Goal: Task Accomplishment & Management: Manage account settings

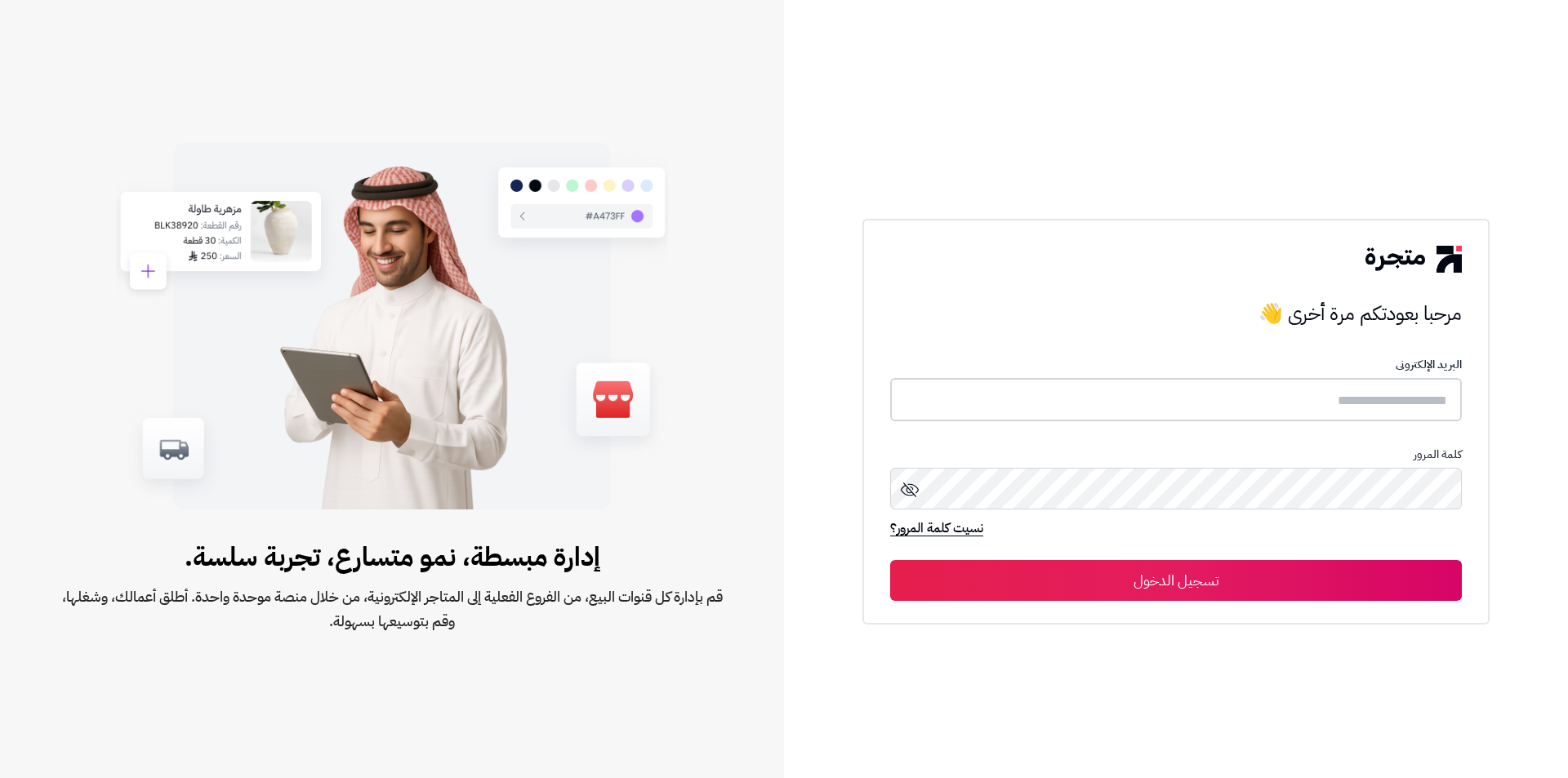
type input "**********"
click at [1292, 567] on button "تسجيل الدخول" at bounding box center [1176, 579] width 572 height 41
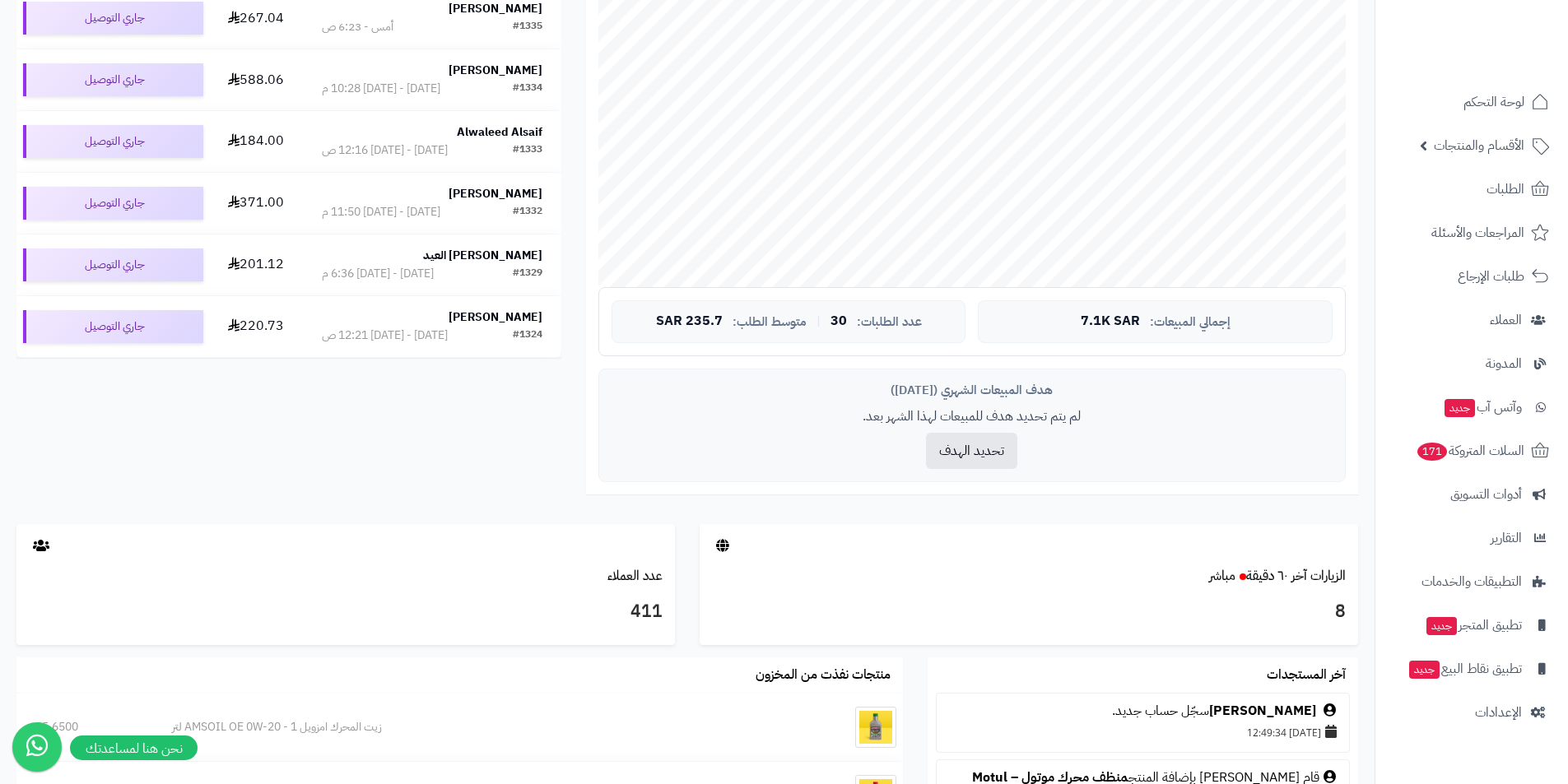
scroll to position [576, 0]
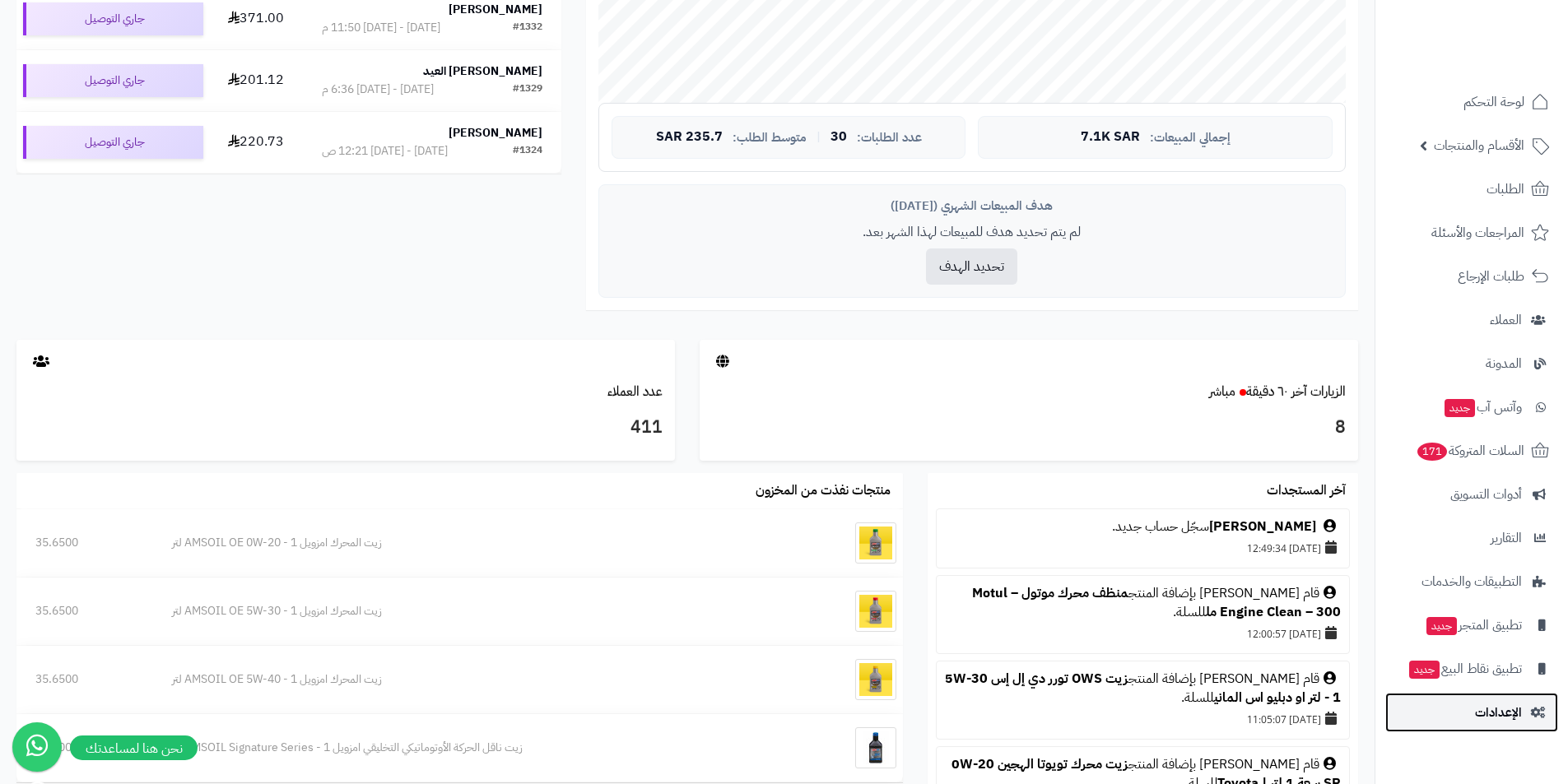
click at [1532, 716] on icon at bounding box center [1538, 712] width 15 height 12
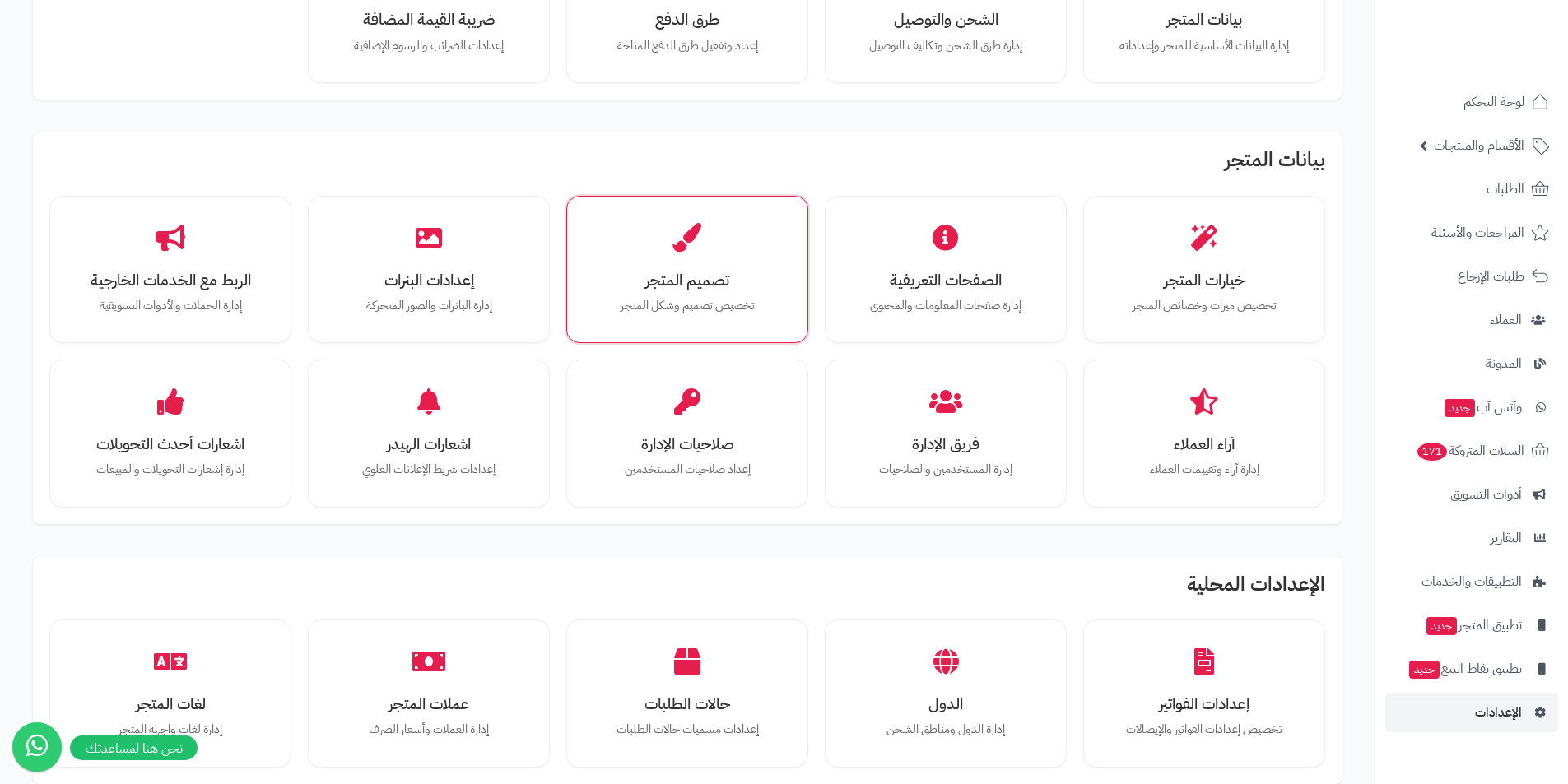
scroll to position [247, 0]
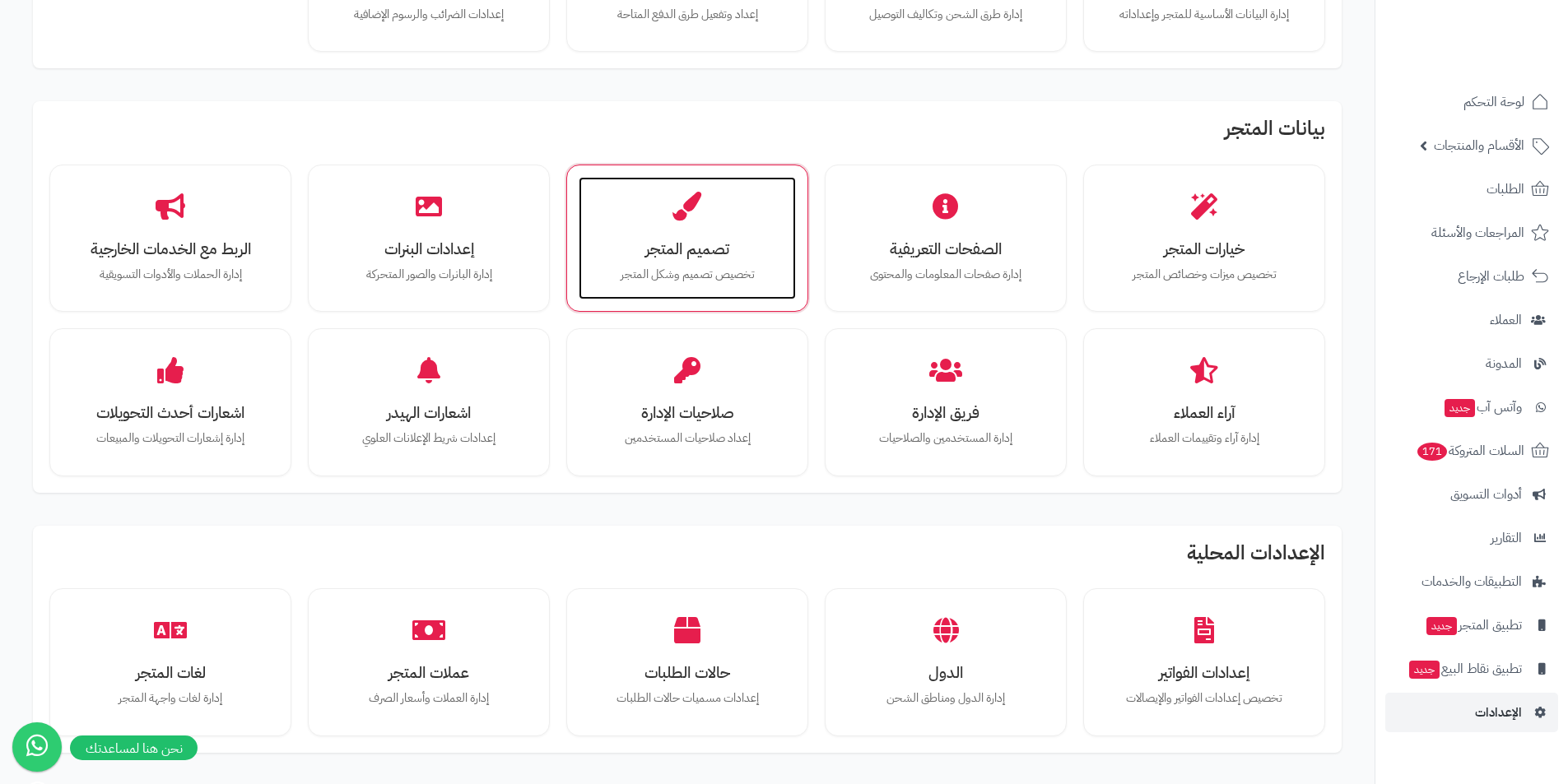
click at [711, 261] on div "تصميم المتجر تخصيص تصميم وشكل المتجر" at bounding box center [687, 238] width 217 height 124
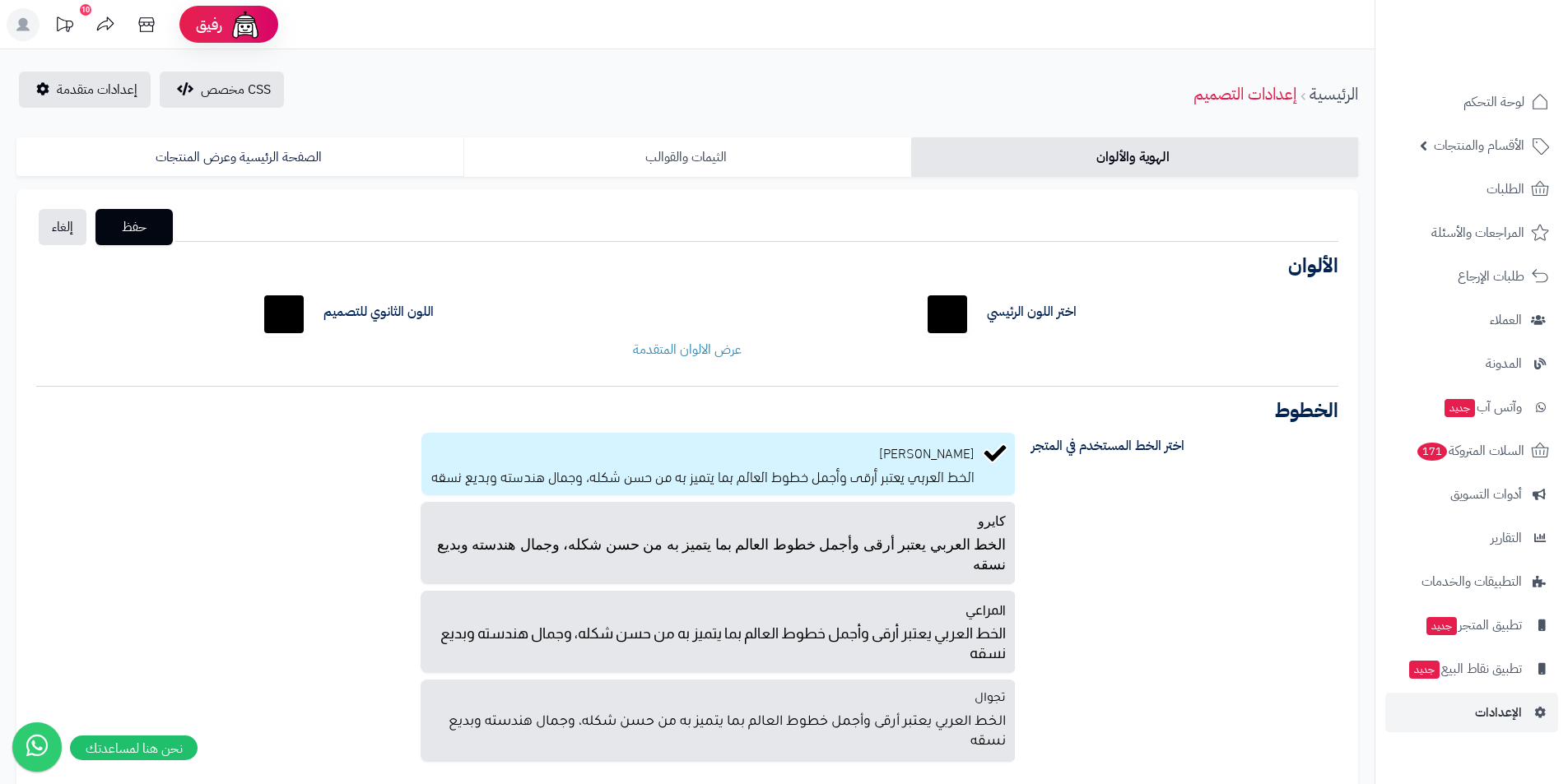
click at [752, 163] on link "الثيمات والقوالب" at bounding box center [686, 157] width 446 height 39
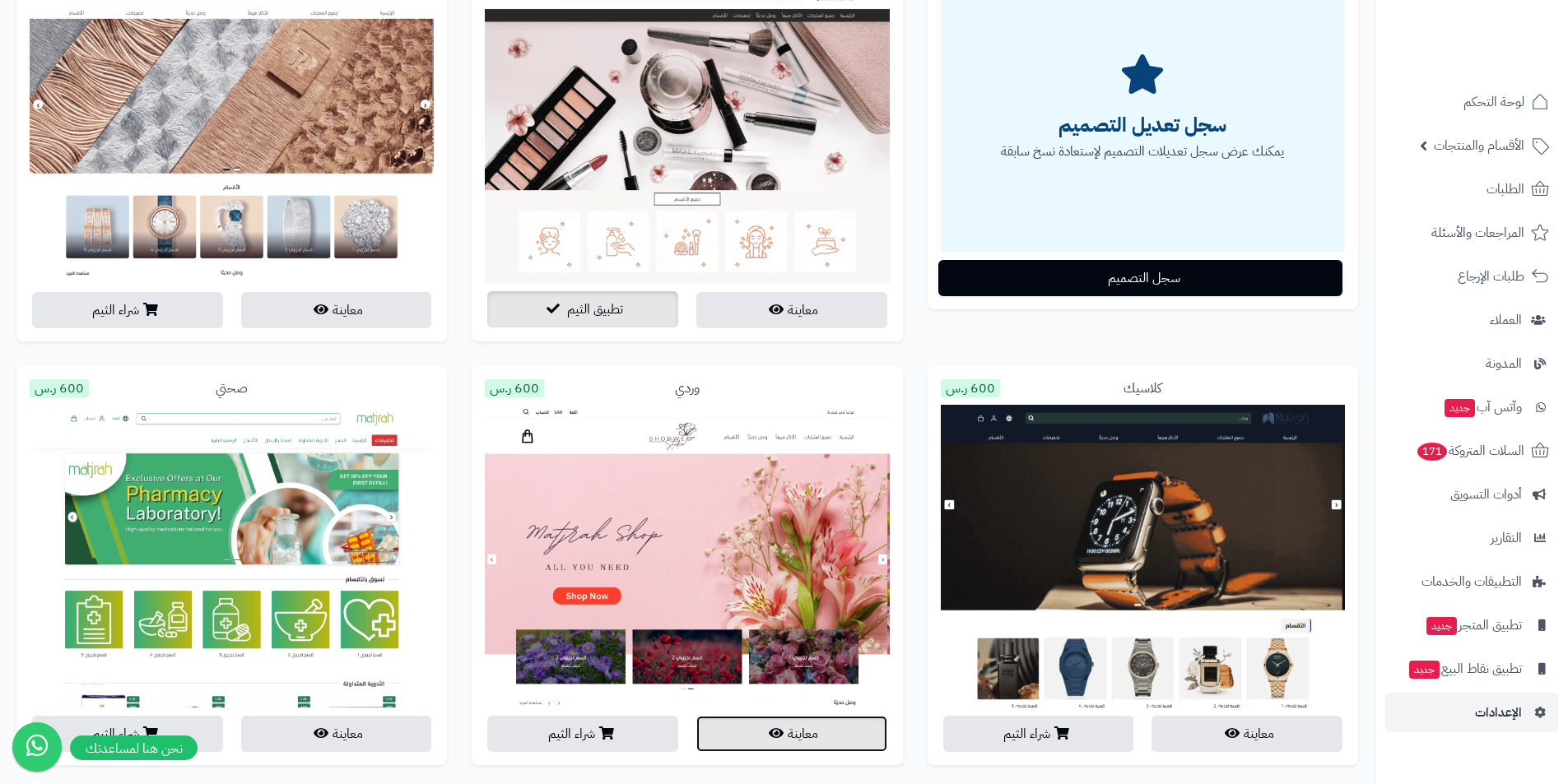
scroll to position [141, 0]
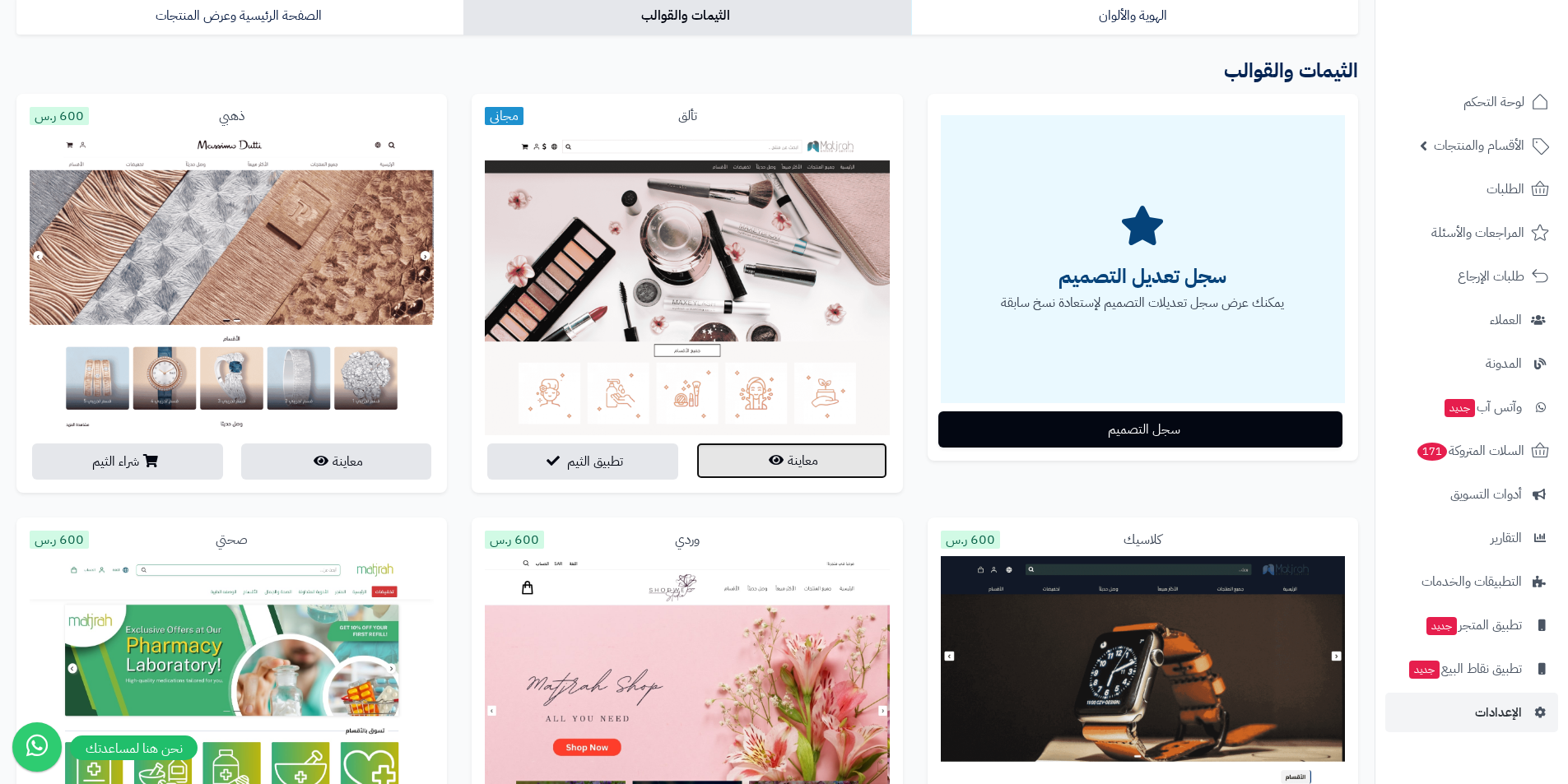
click at [778, 478] on button "معاينة" at bounding box center [791, 460] width 191 height 36
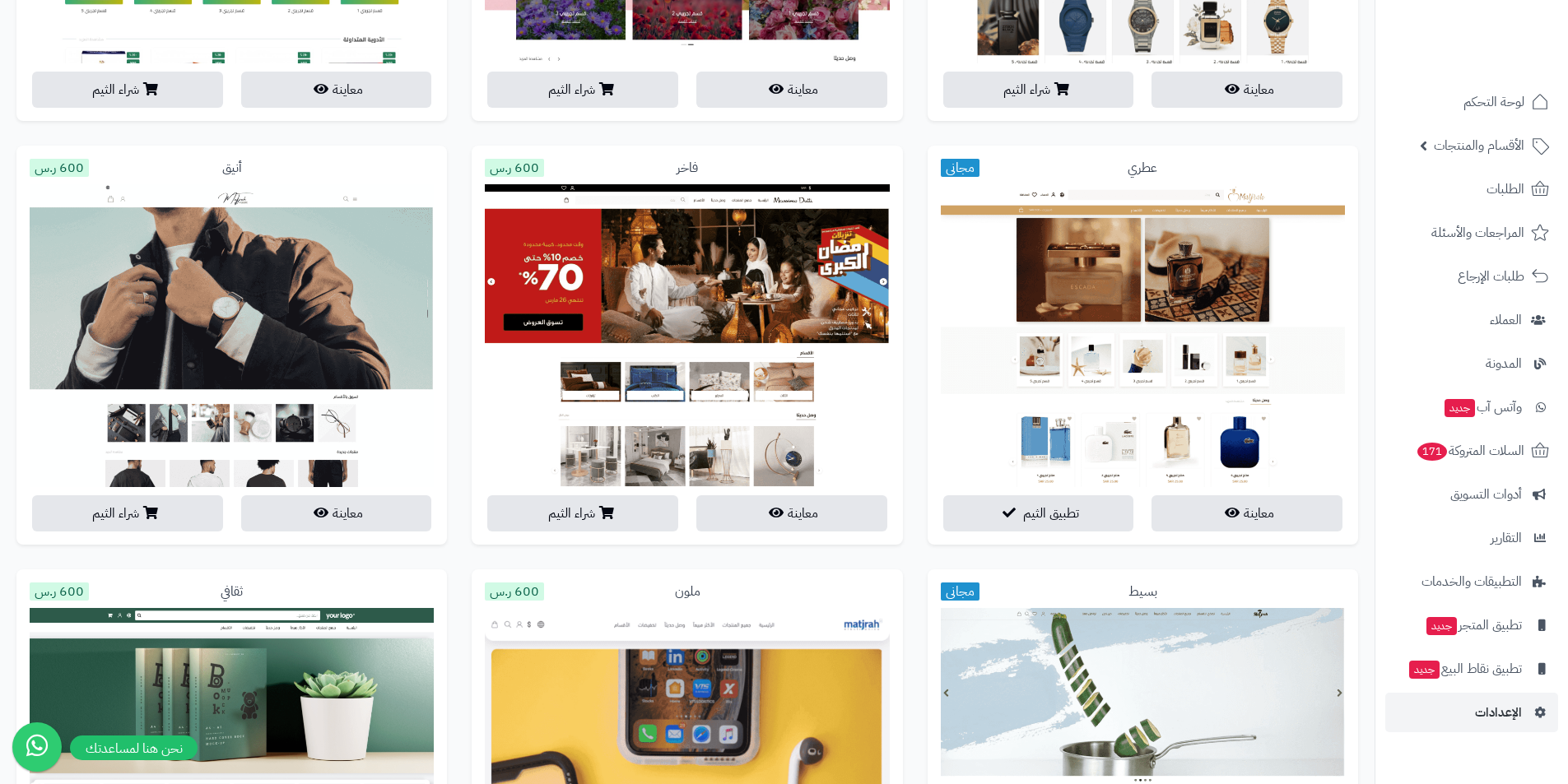
scroll to position [905, 0]
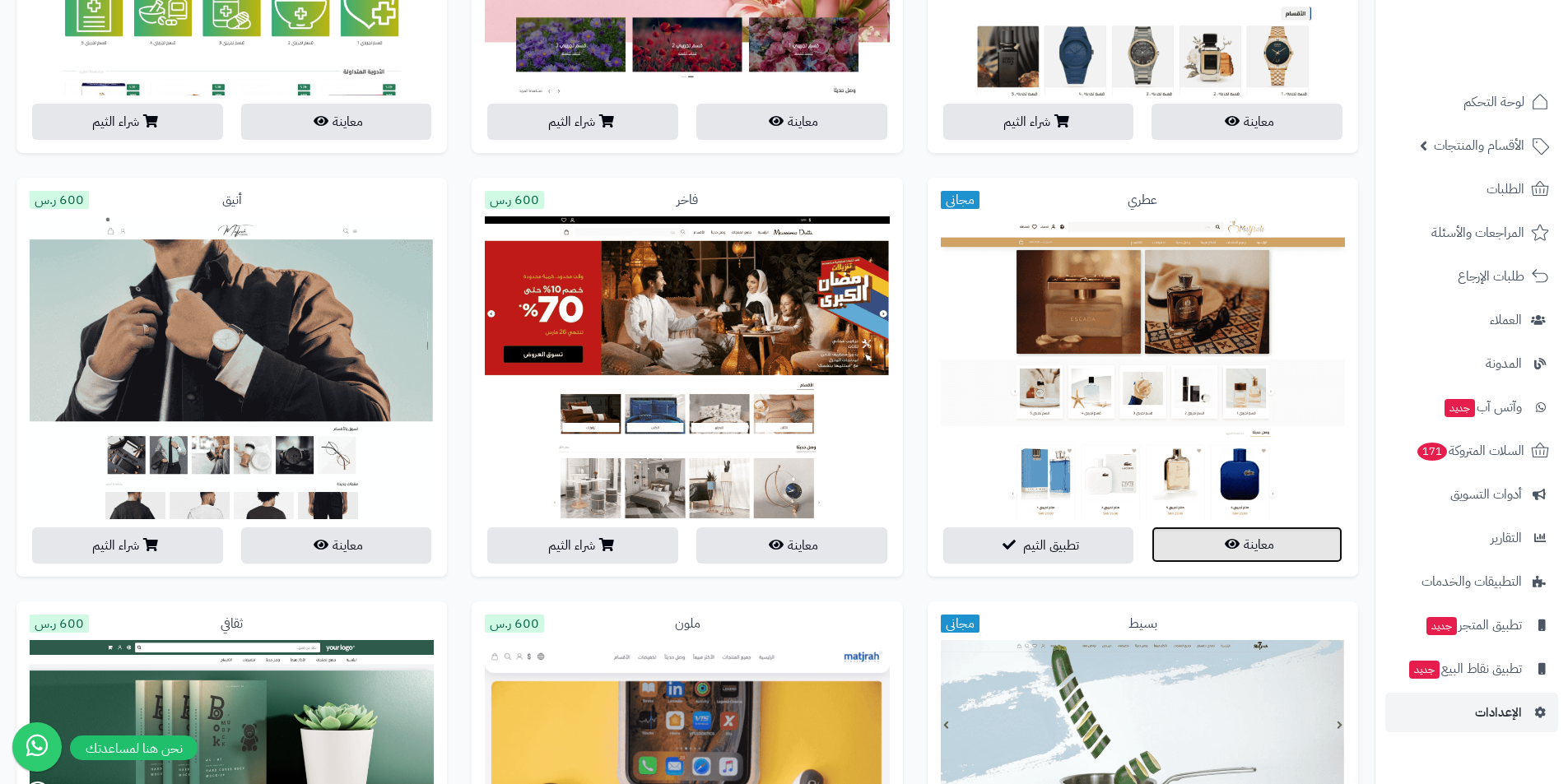
click at [1244, 543] on button "معاينة" at bounding box center [1246, 545] width 191 height 36
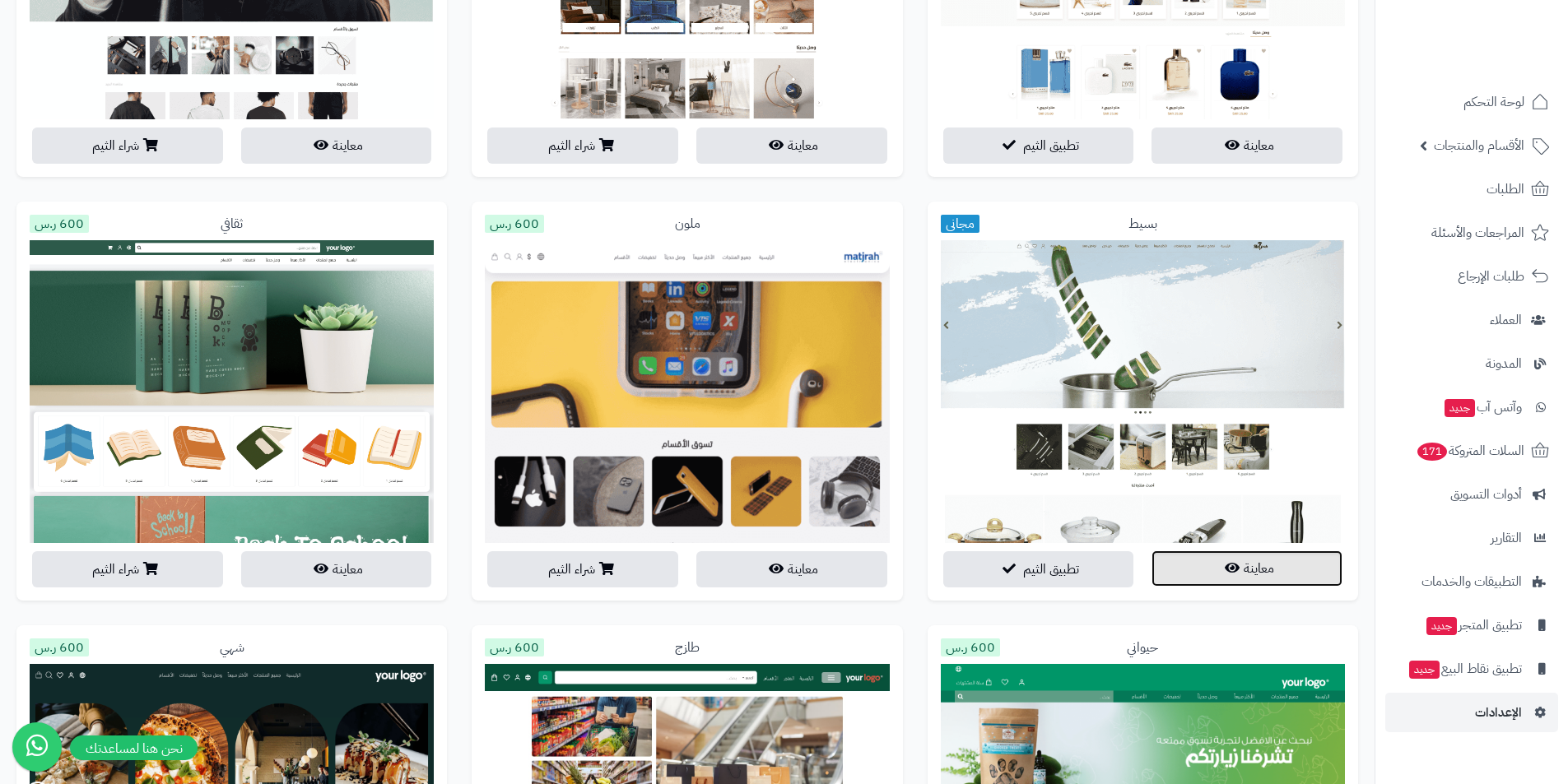
scroll to position [1304, 0]
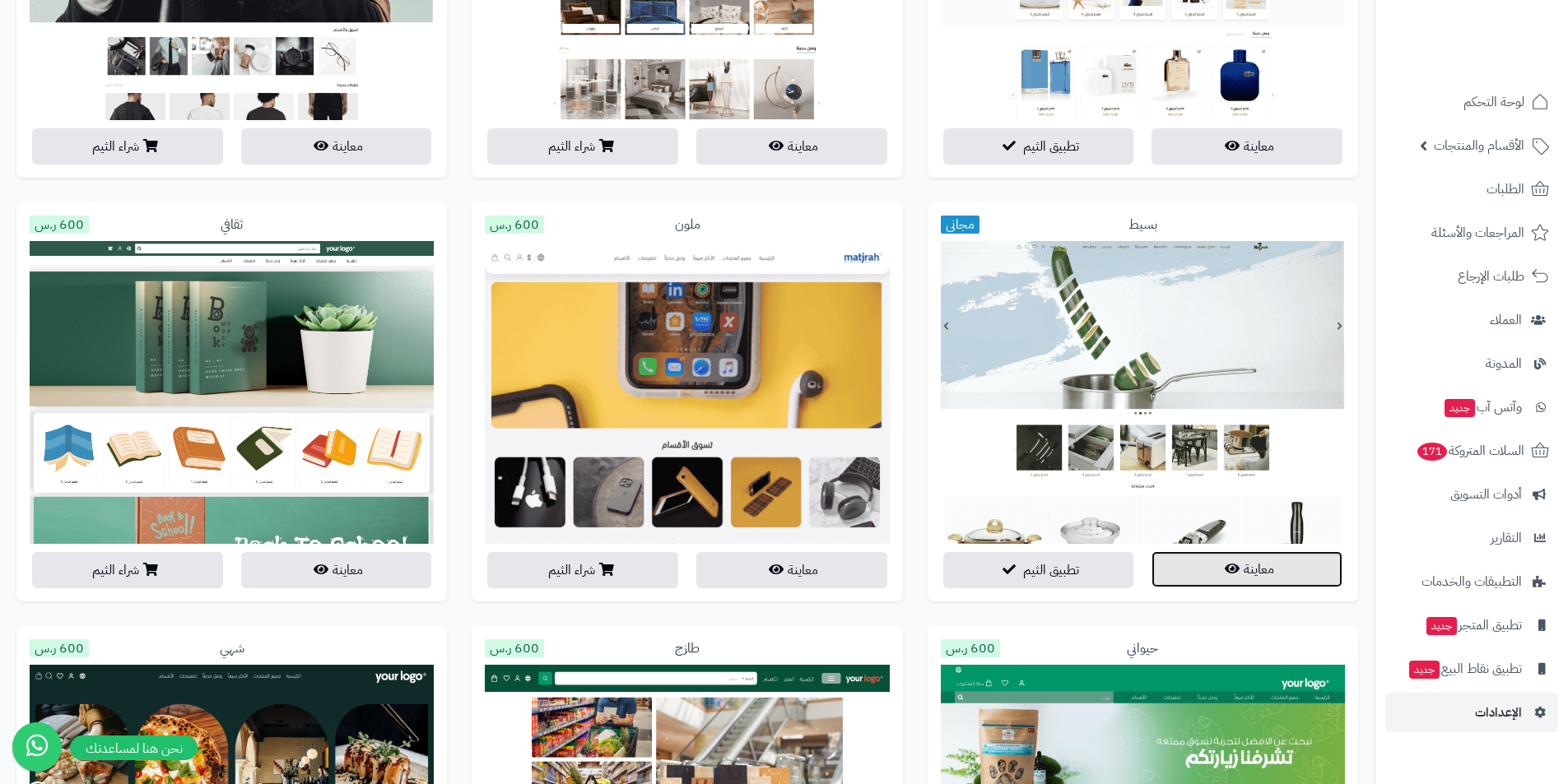
click at [1229, 568] on icon "button" at bounding box center [1231, 568] width 15 height 13
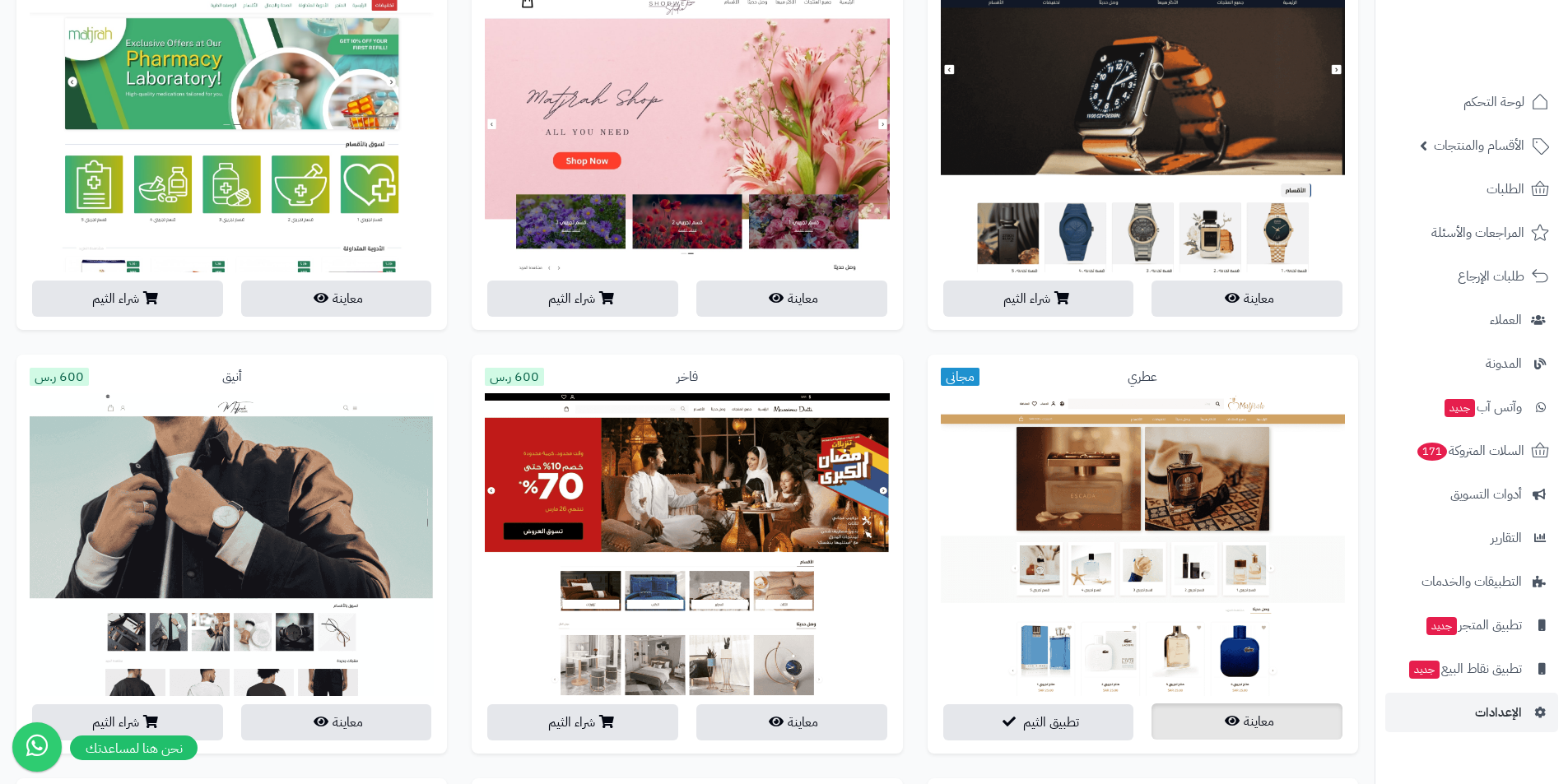
scroll to position [1058, 0]
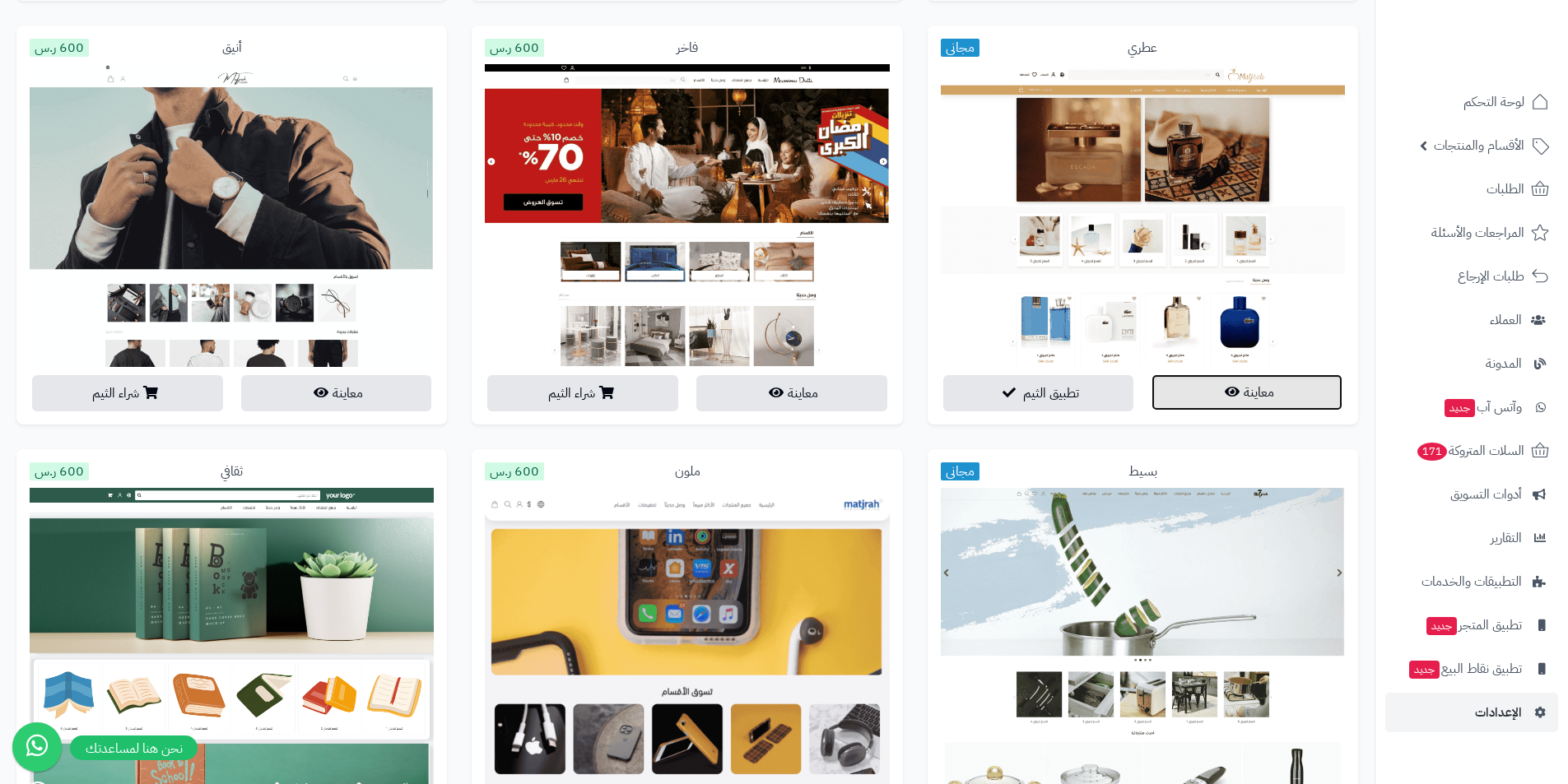
click at [1206, 394] on button "معاينة" at bounding box center [1246, 392] width 191 height 36
